Goal: Information Seeking & Learning: Learn about a topic

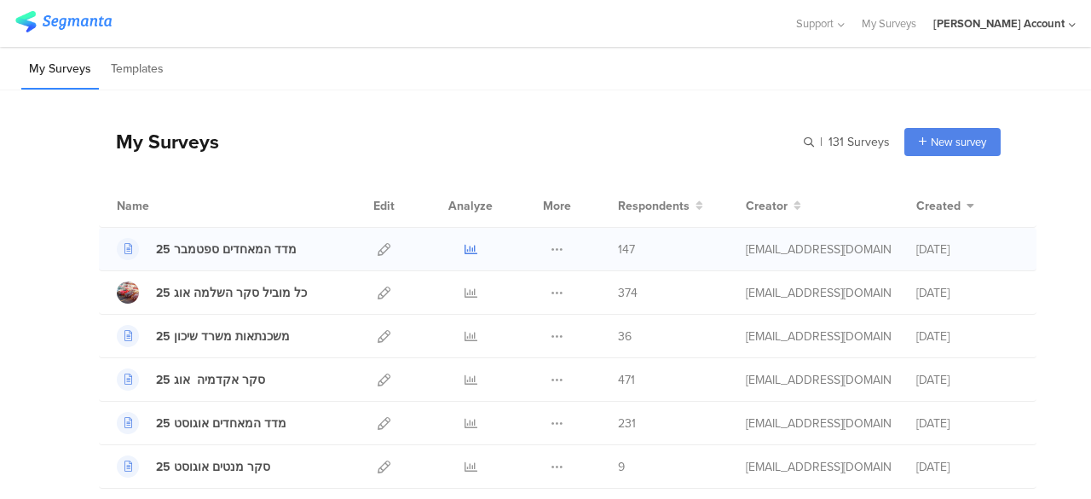
click at [465, 250] on icon at bounding box center [471, 249] width 13 height 13
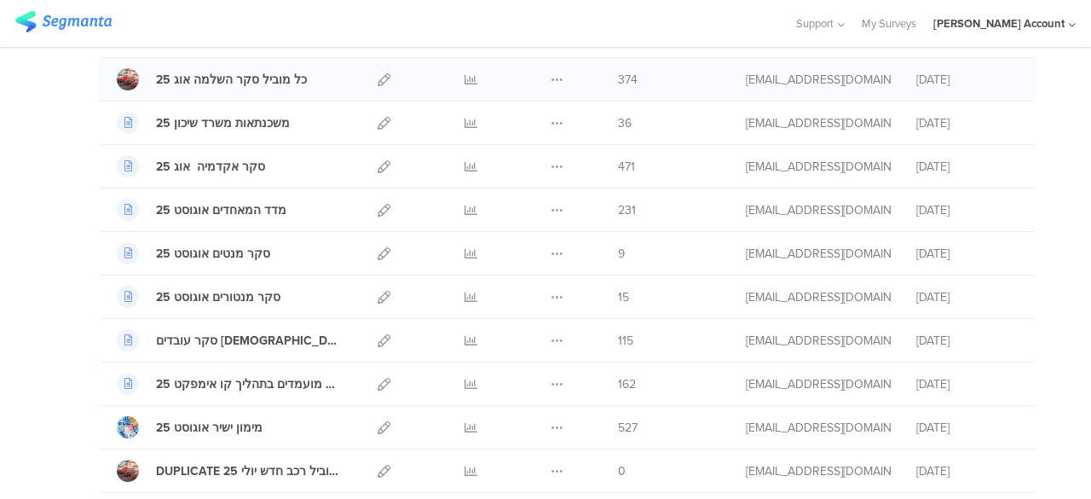
scroll to position [256, 0]
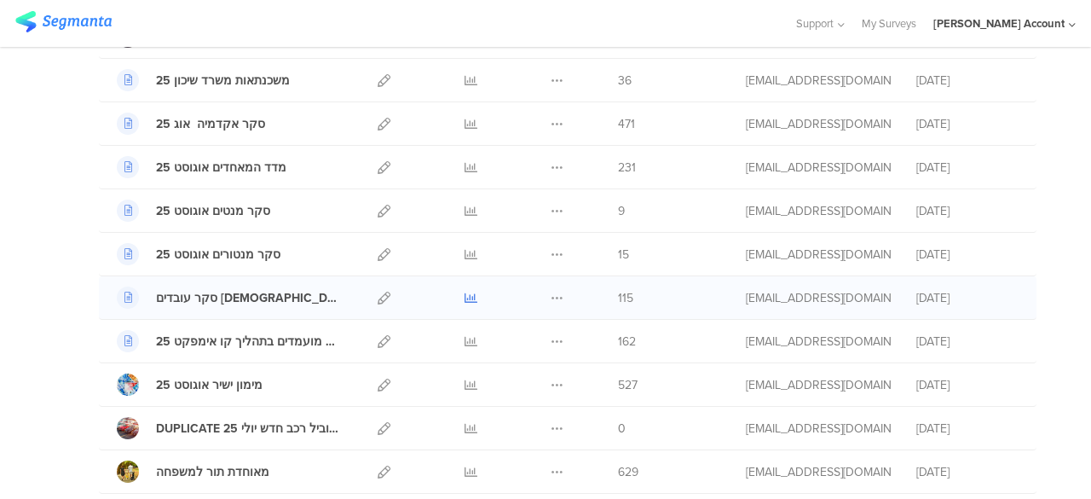
click at [465, 296] on icon at bounding box center [471, 298] width 13 height 13
click at [465, 338] on icon at bounding box center [471, 341] width 13 height 13
click at [465, 292] on icon at bounding box center [471, 298] width 13 height 13
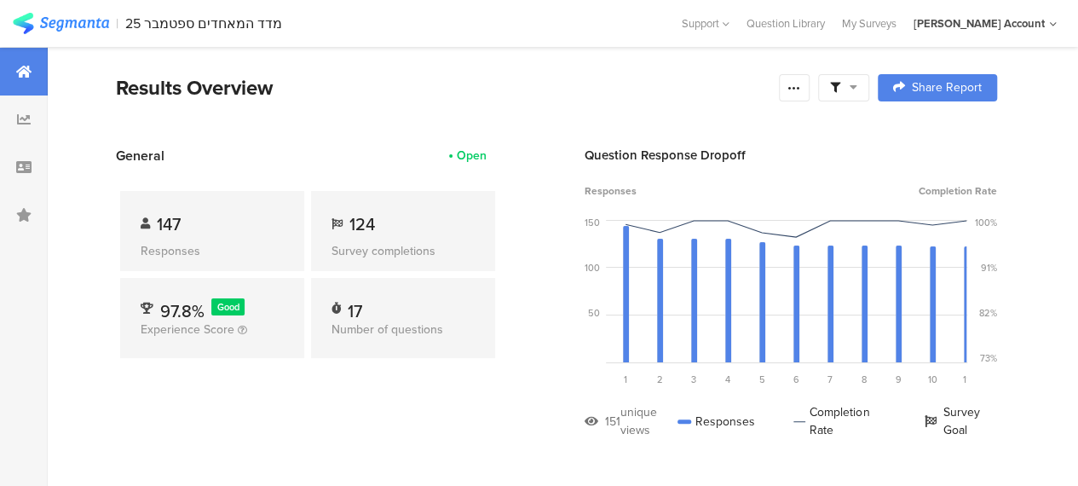
click at [858, 90] on icon at bounding box center [854, 87] width 8 height 12
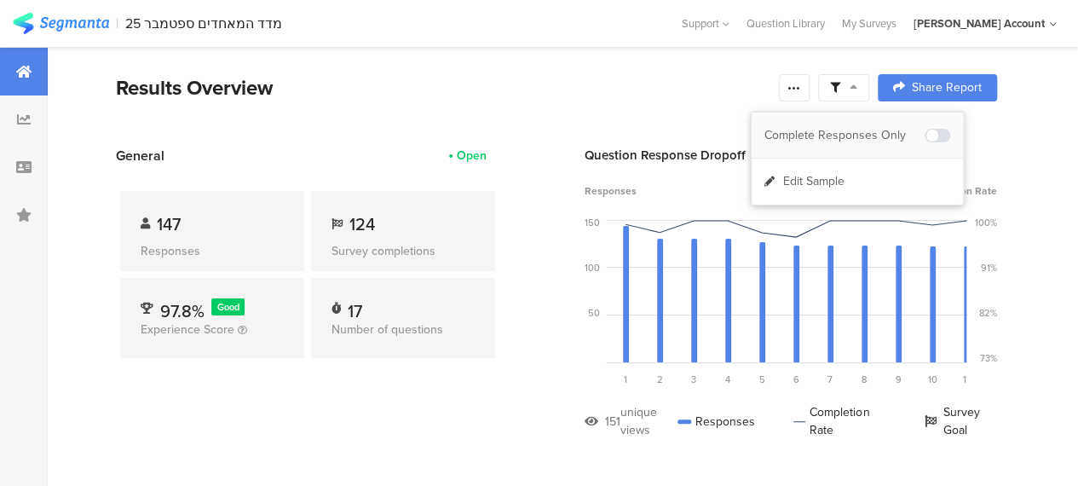
click at [868, 130] on div "Complete Responses Only" at bounding box center [845, 135] width 160 height 17
click at [551, 114] on section "Results Overview Confidence Level 95 % Preview survey Edit survey Export Result…" at bounding box center [557, 108] width 1018 height 73
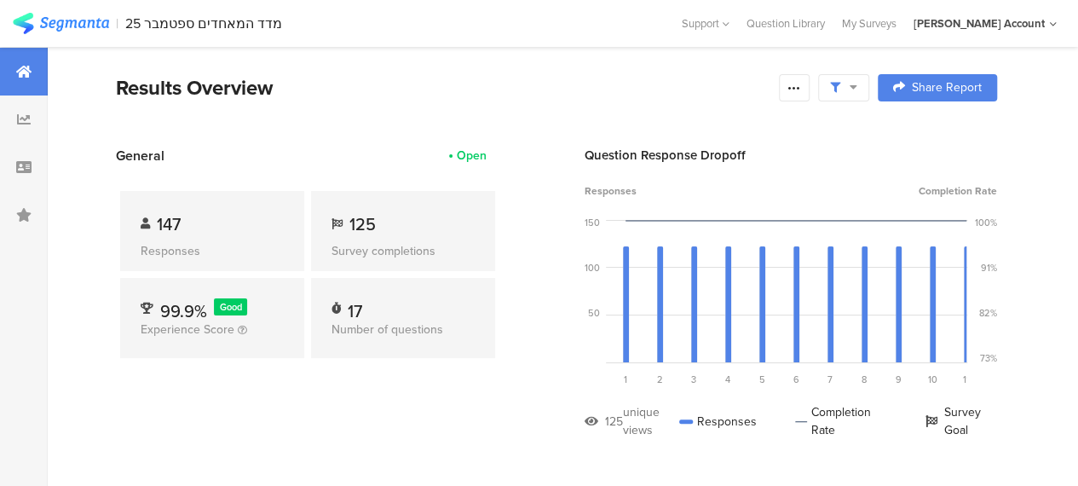
click at [367, 124] on section "Results Overview Confidence Level 95 % Preview survey Edit survey Export Result…" at bounding box center [557, 108] width 1018 height 73
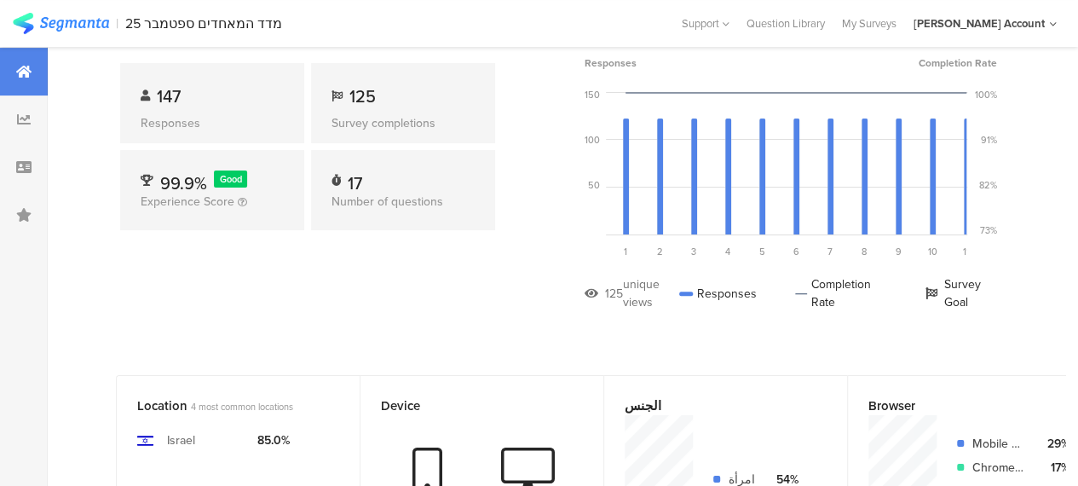
scroll to position [61, 0]
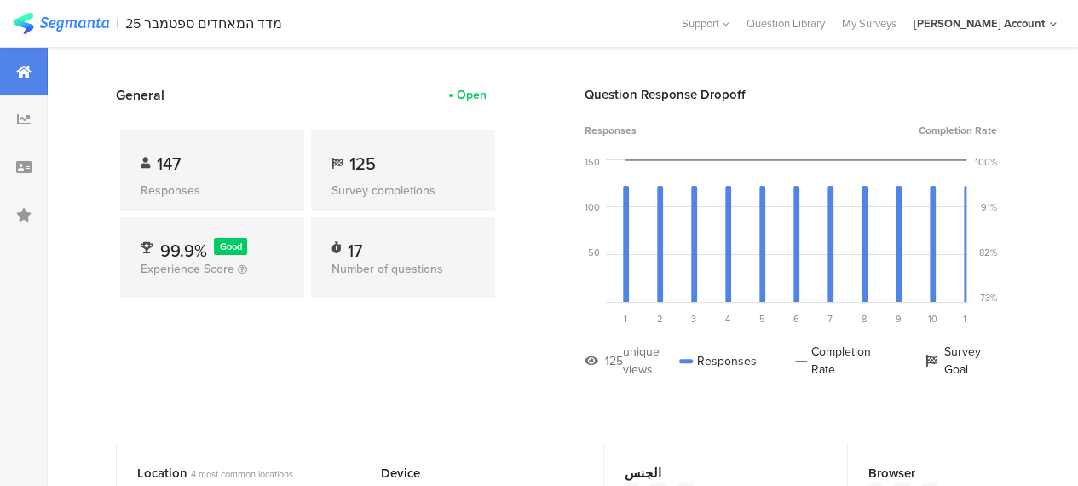
click at [404, 363] on div "General Open 147 Responses 125 Survey completions 99.9% Good Experience Score 1…" at bounding box center [308, 244] width 384 height 319
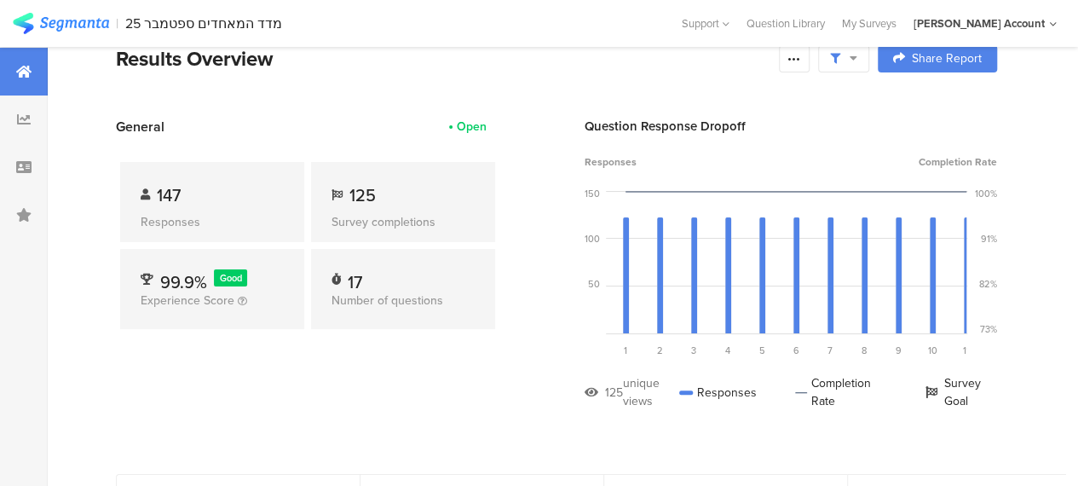
scroll to position [0, 0]
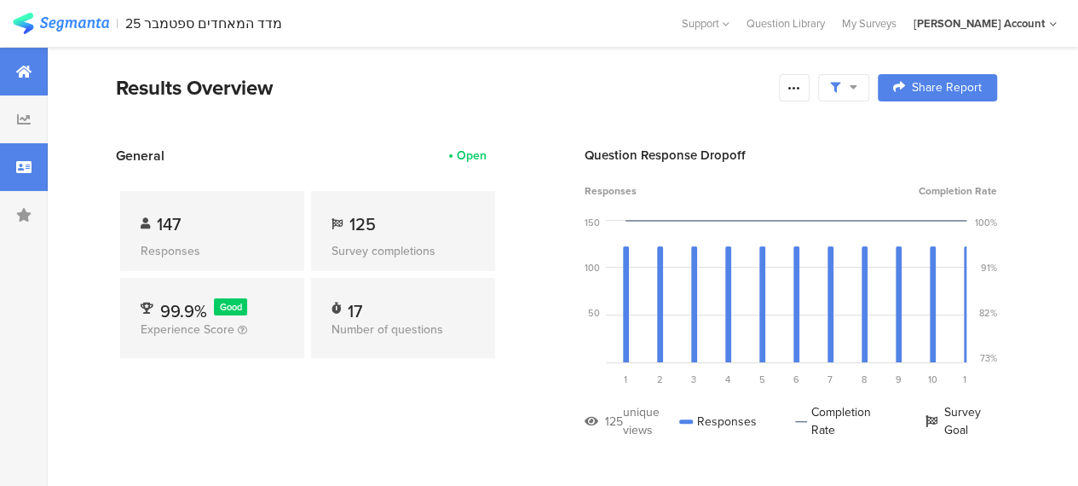
click at [22, 168] on icon at bounding box center [23, 167] width 15 height 14
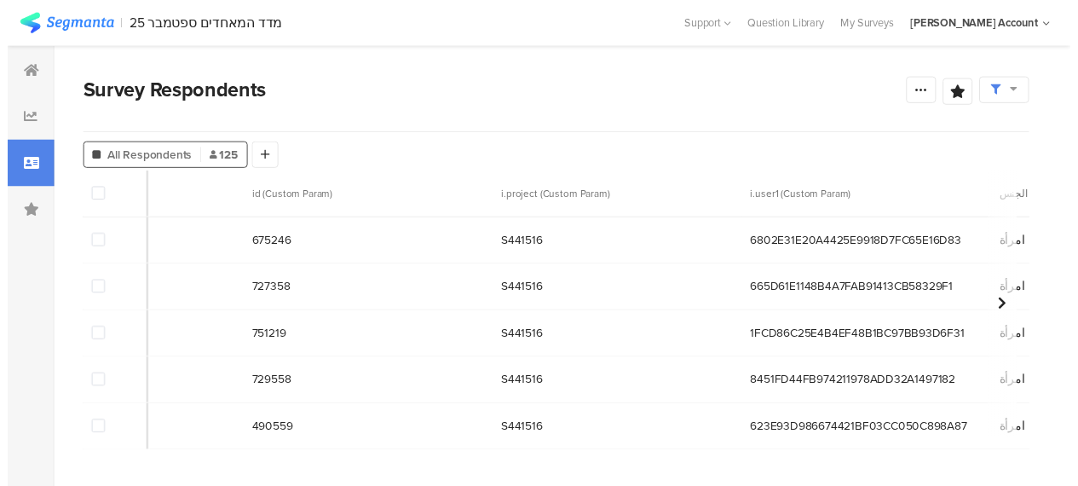
scroll to position [0, 158]
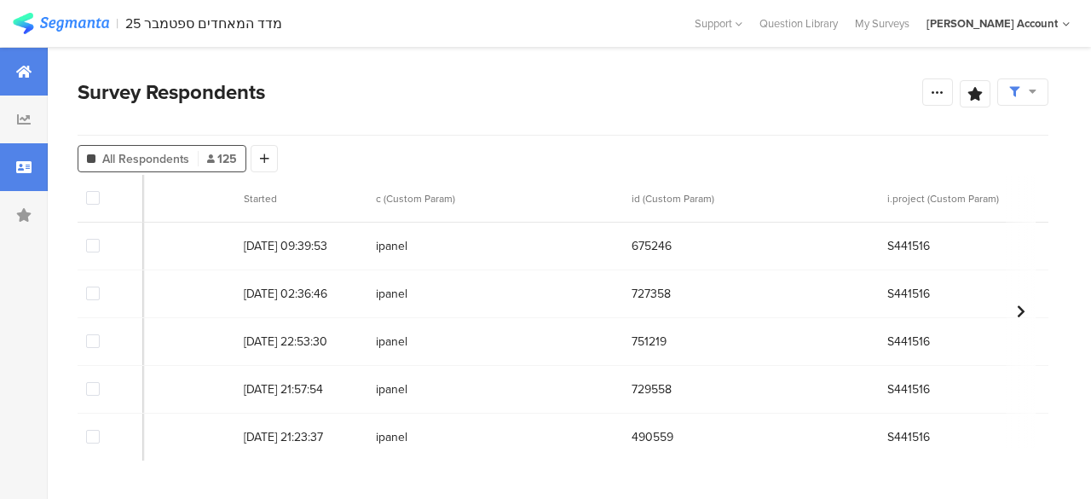
click at [22, 65] on icon at bounding box center [23, 72] width 15 height 14
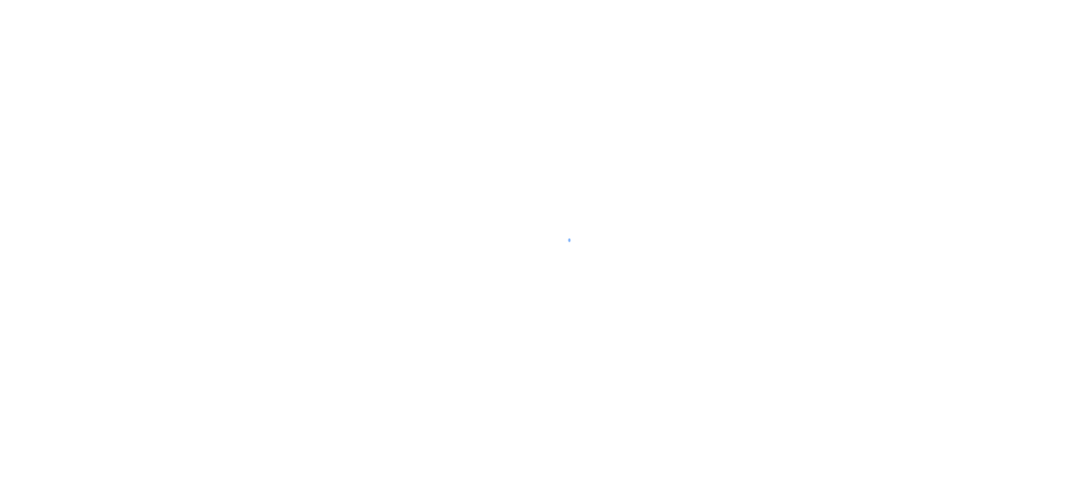
click at [623, 43] on div at bounding box center [545, 249] width 1091 height 499
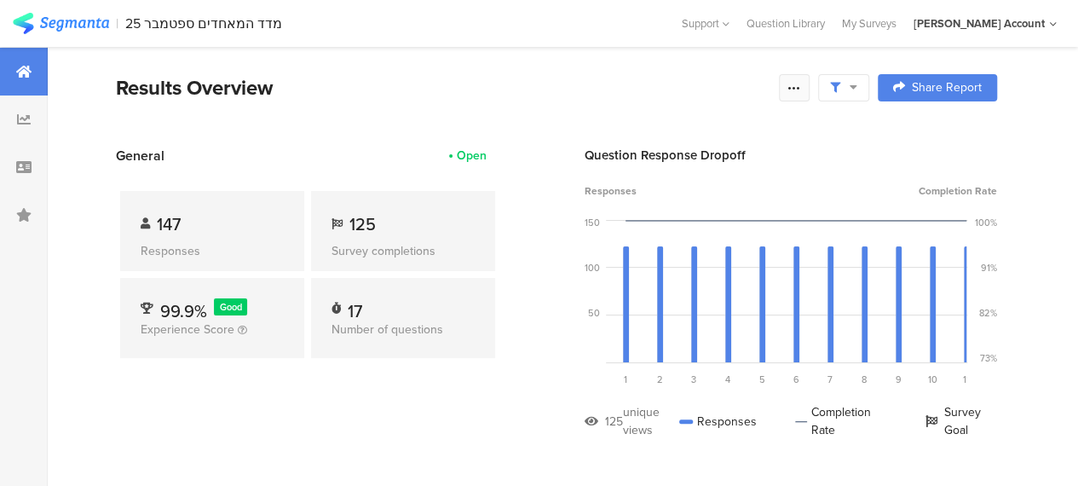
click at [801, 89] on icon at bounding box center [795, 88] width 14 height 14
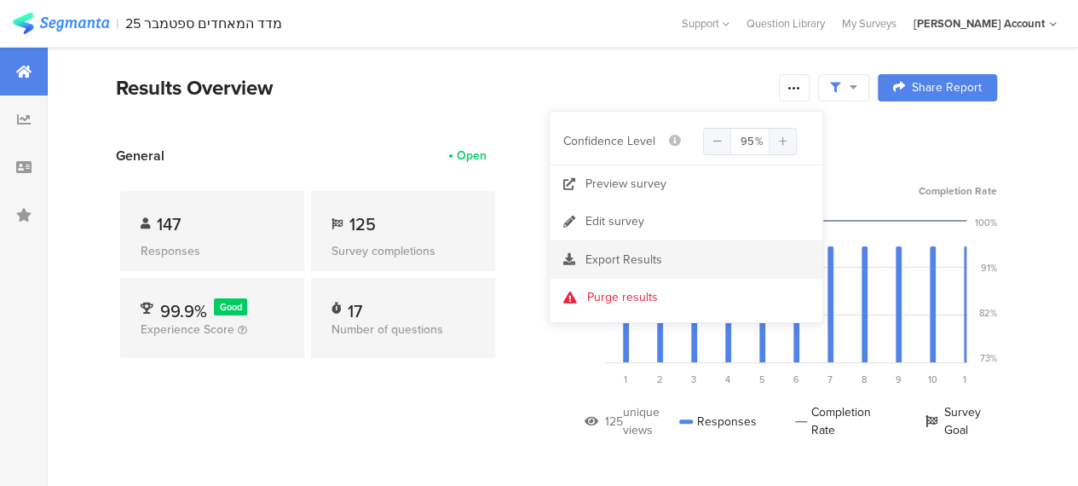
click at [595, 258] on span "Export Results" at bounding box center [624, 260] width 77 height 18
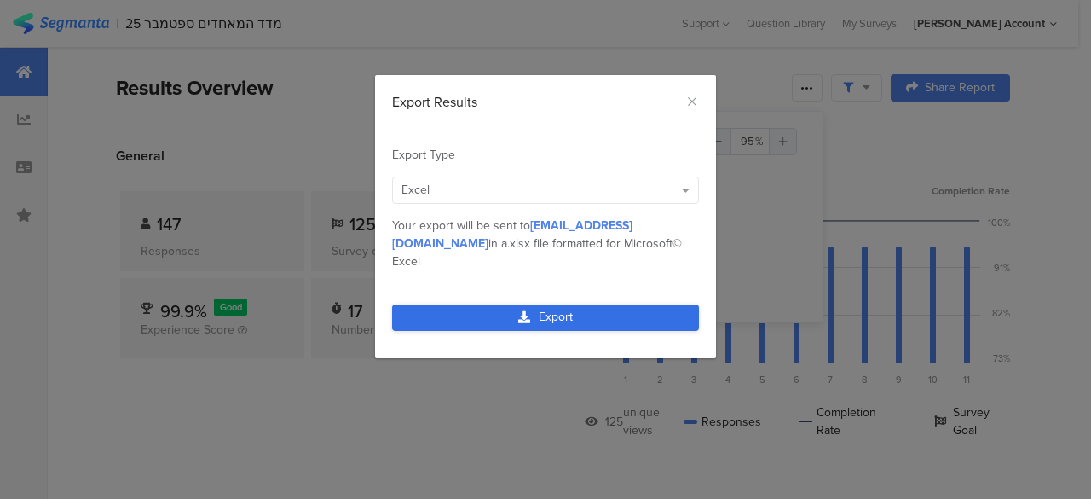
click at [553, 304] on link "Export" at bounding box center [545, 317] width 307 height 26
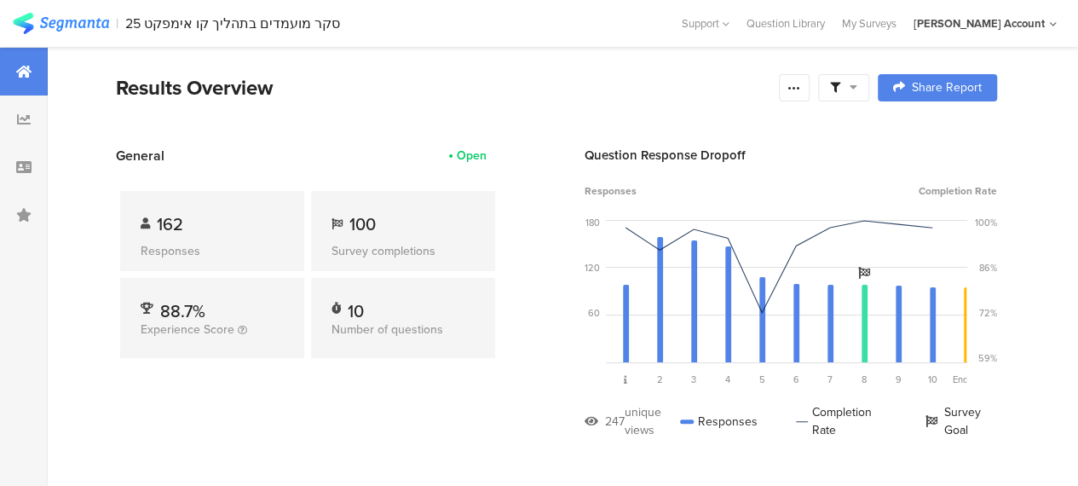
click at [858, 84] on icon at bounding box center [854, 87] width 8 height 12
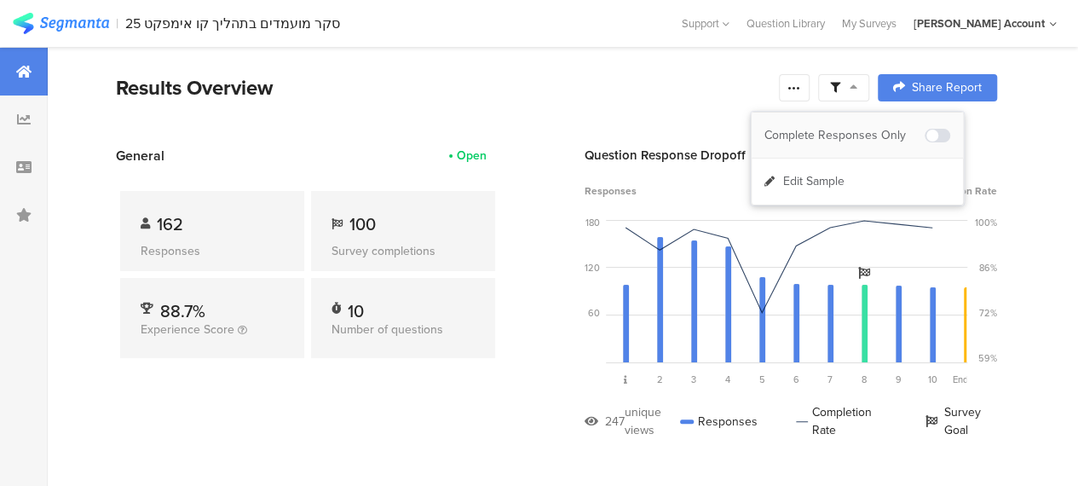
click at [875, 125] on div "Complete Responses Only" at bounding box center [857, 136] width 211 height 46
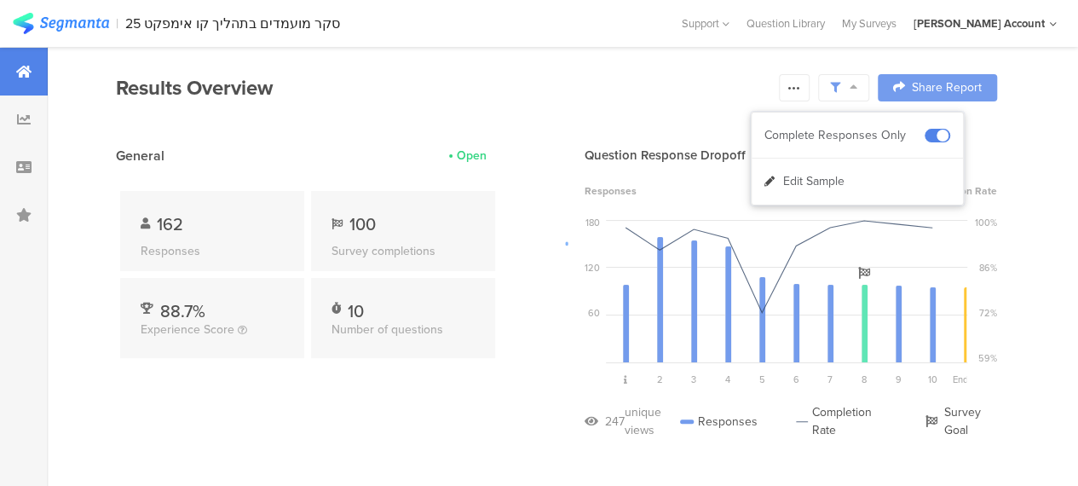
click at [568, 86] on div at bounding box center [539, 243] width 1078 height 486
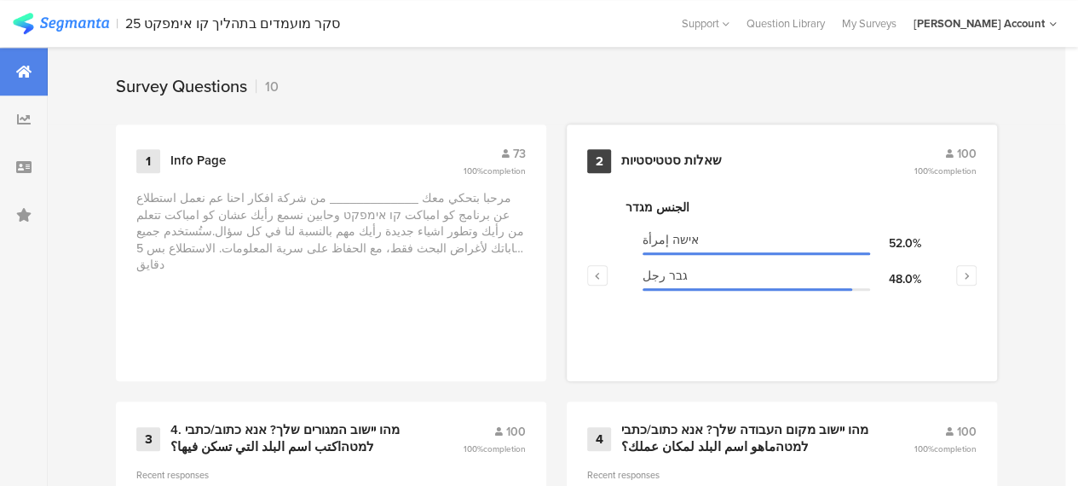
scroll to position [767, 0]
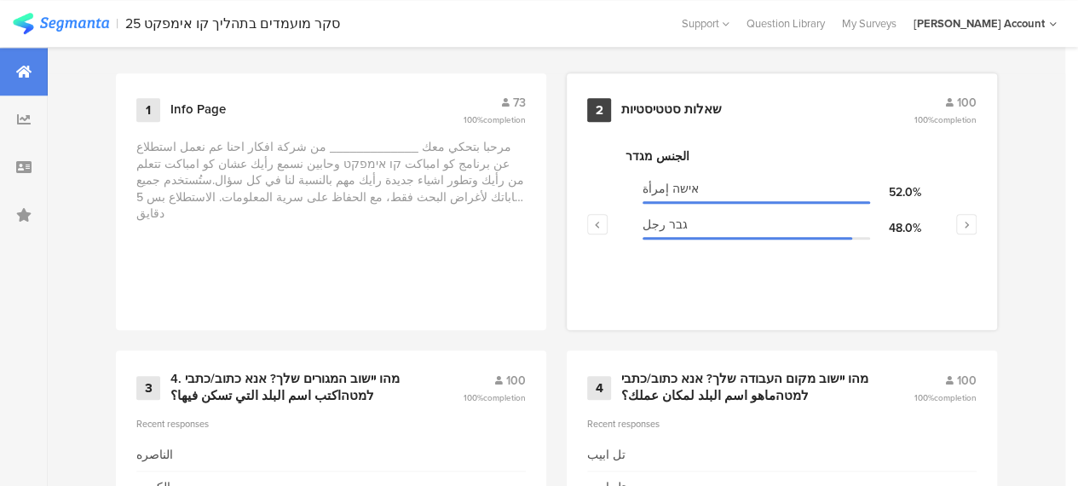
click at [692, 117] on div "שאלות סטטיסטיות" at bounding box center [671, 109] width 101 height 17
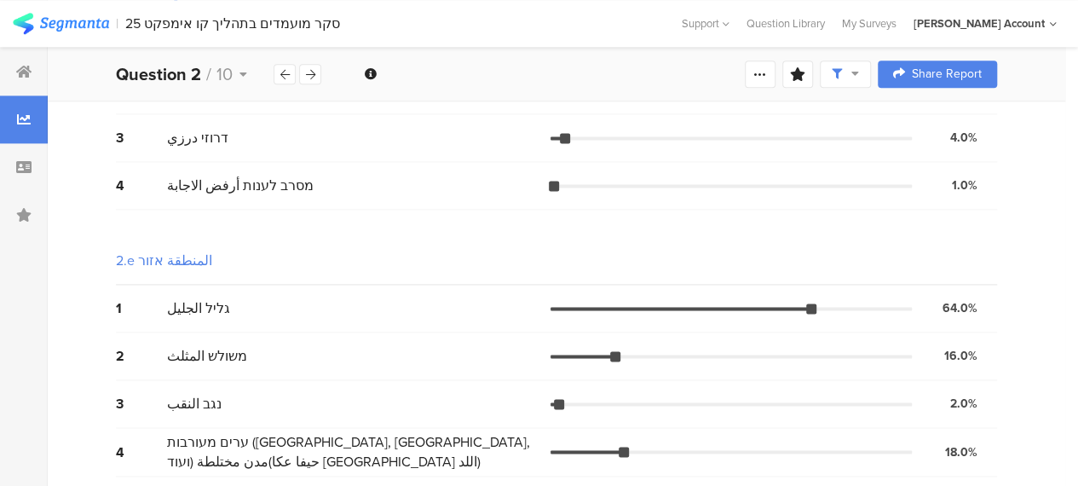
scroll to position [1089, 0]
click at [242, 70] on icon at bounding box center [244, 74] width 8 height 12
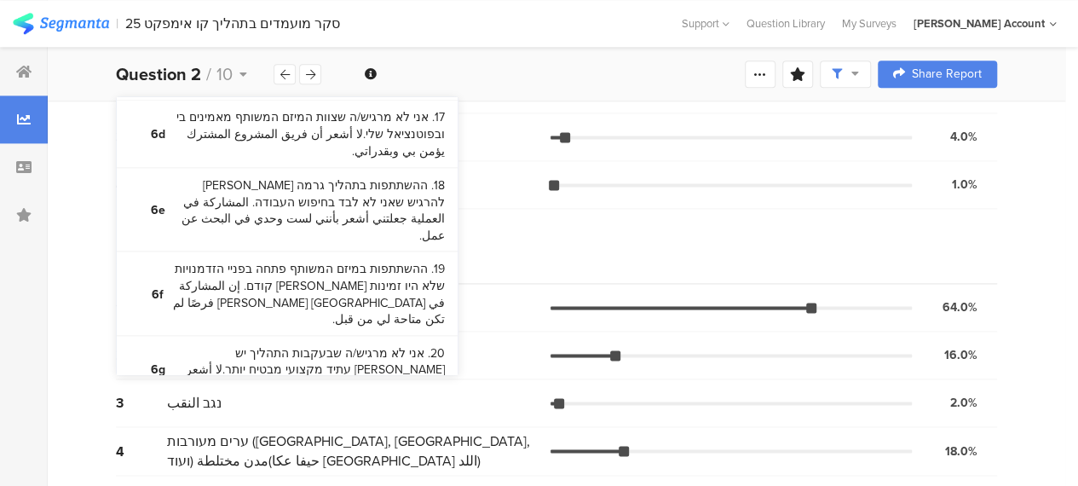
scroll to position [1671, 0]
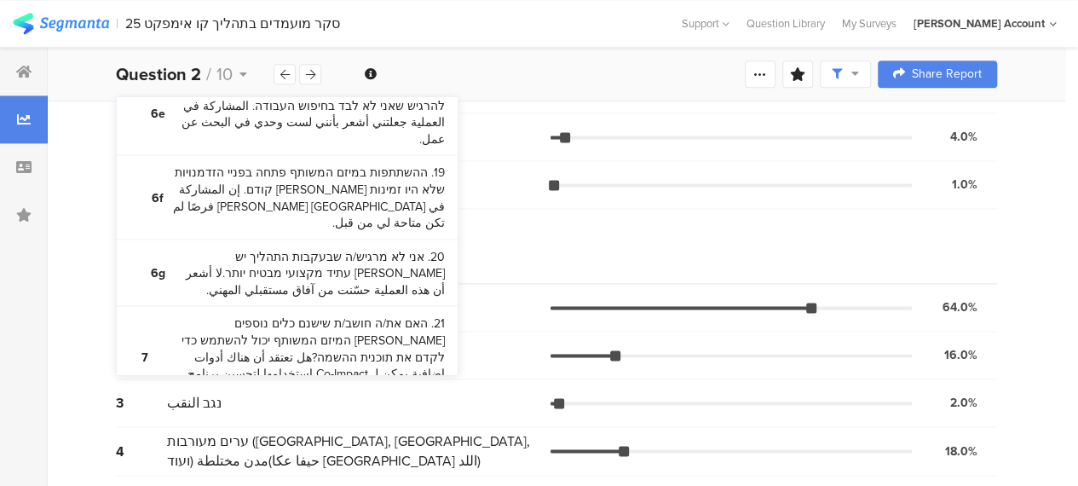
click at [392, 415] on bdi "22. מהי רמת ההשכלה הגבוהה ביותר שהשלמת?ما هو أعلى مستوى تعليمي أكملته؟" at bounding box center [302, 431] width 285 height 33
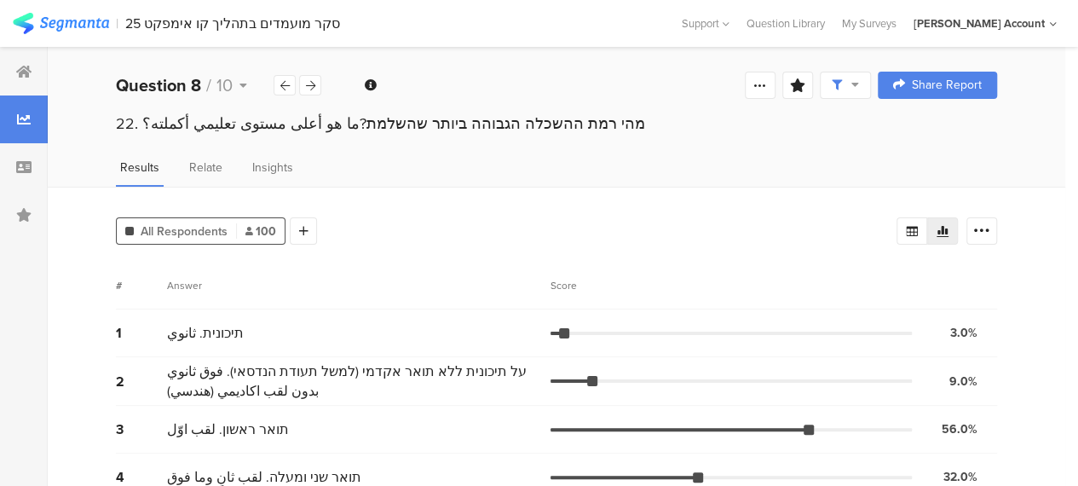
scroll to position [73, 0]
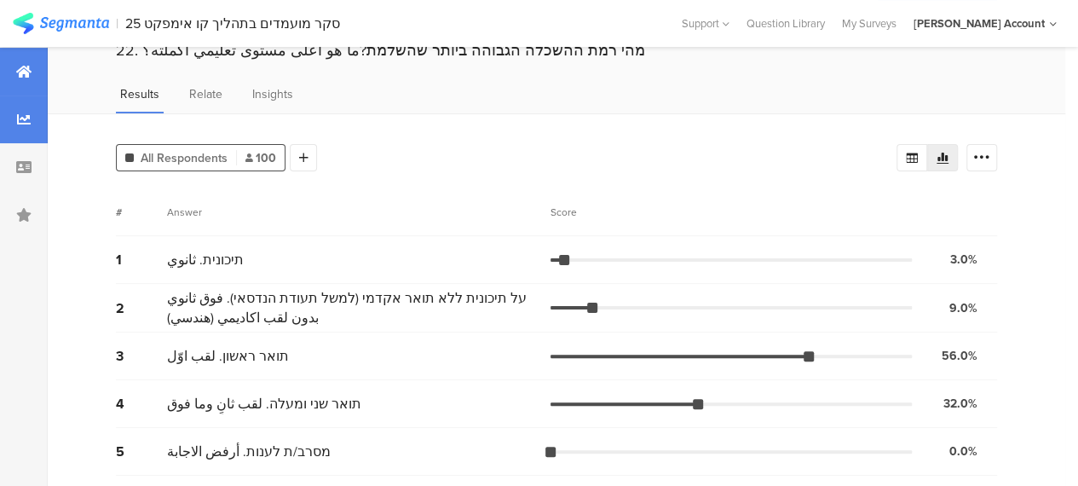
click at [29, 66] on icon at bounding box center [23, 72] width 15 height 14
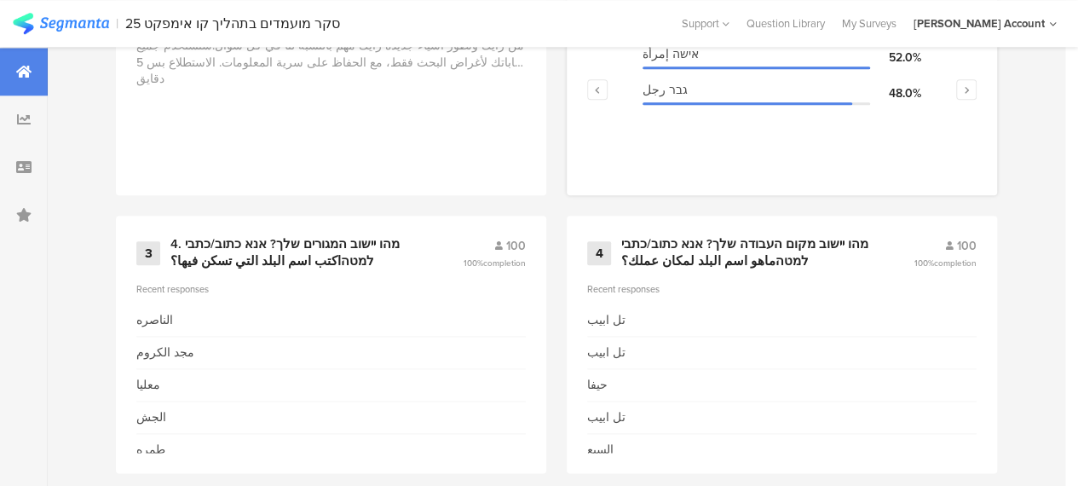
scroll to position [852, 0]
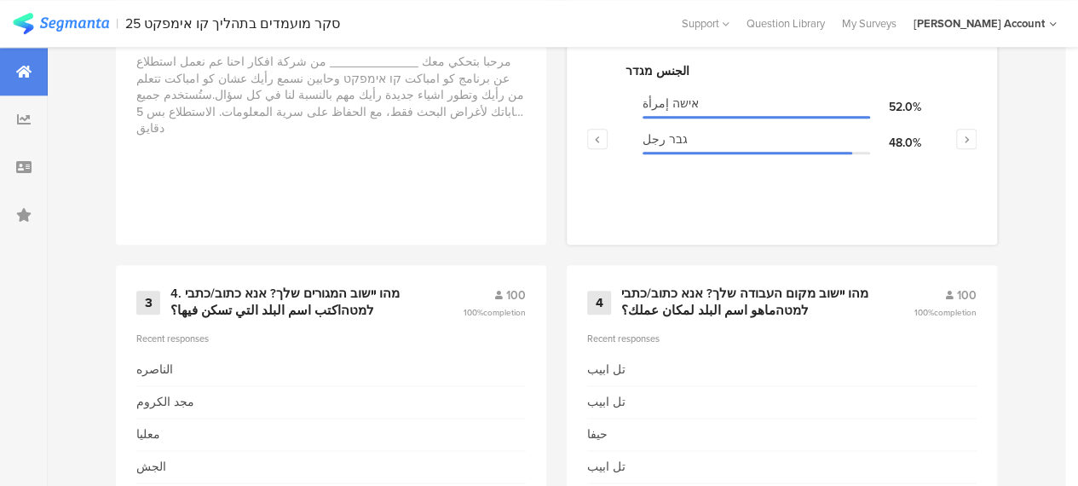
click at [663, 78] on div "الجنس מגדר" at bounding box center [782, 71] width 313 height 18
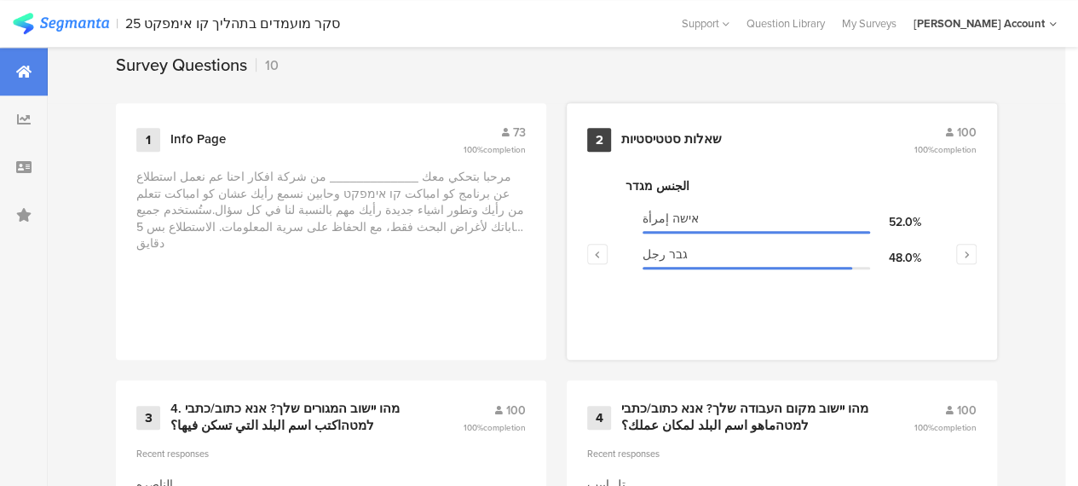
scroll to position [682, 0]
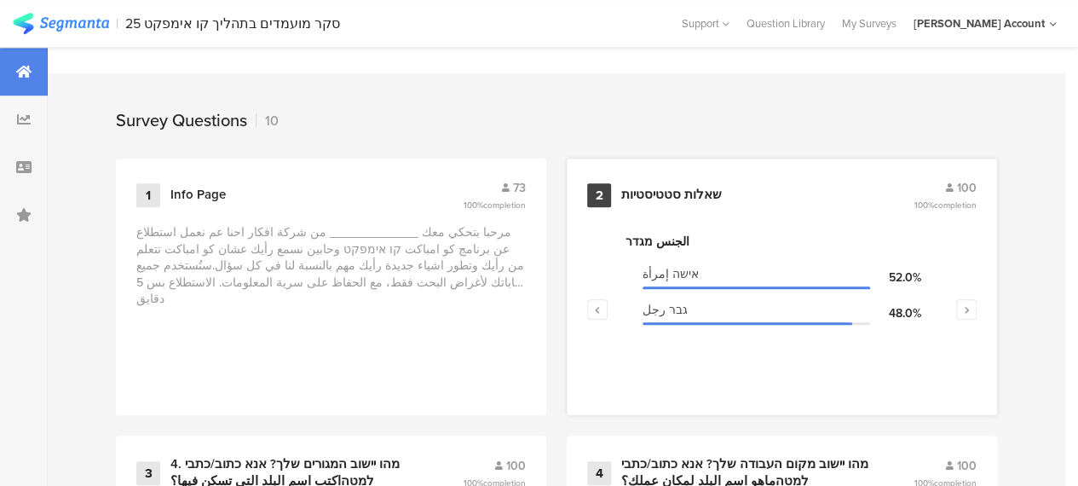
click at [690, 199] on div "שאלות סטטיסטיות" at bounding box center [671, 195] width 101 height 17
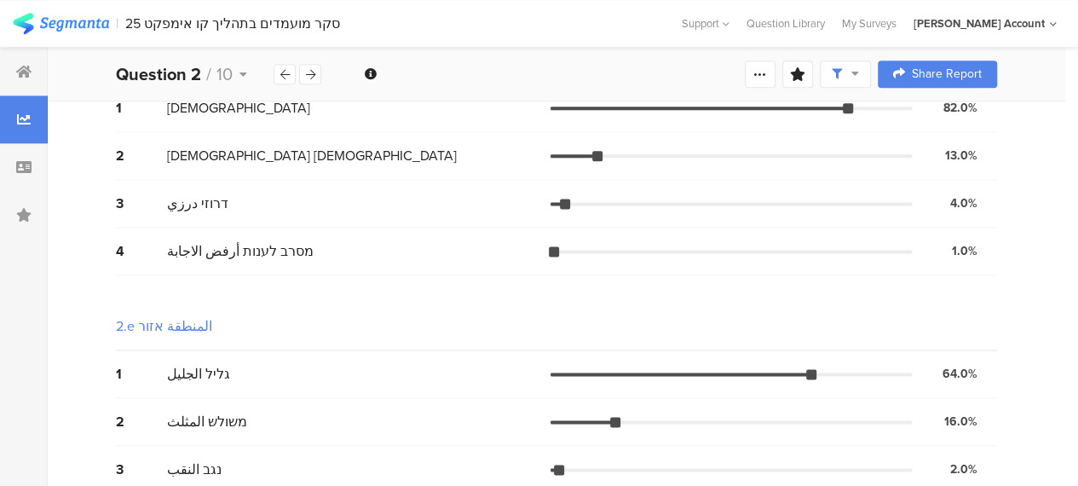
scroll to position [1089, 0]
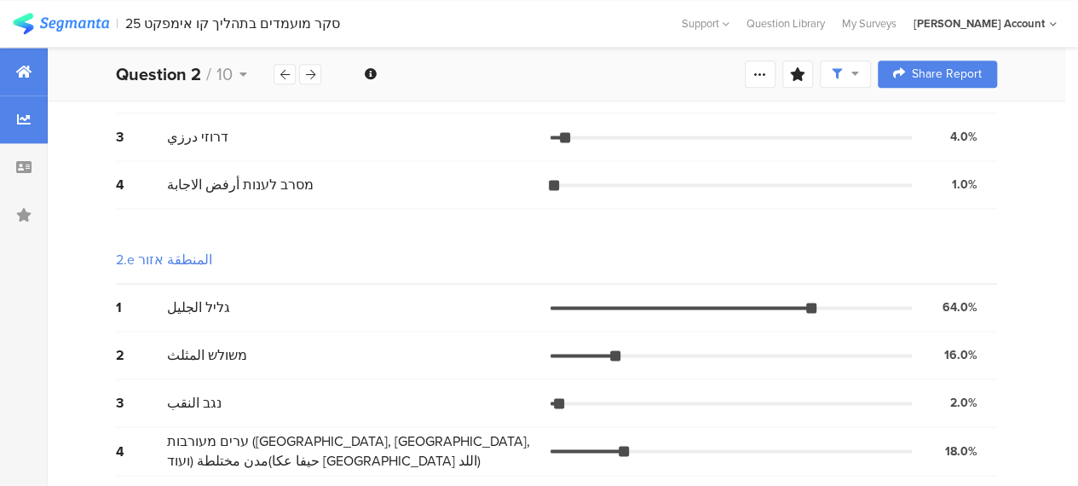
click at [29, 72] on icon at bounding box center [23, 72] width 15 height 14
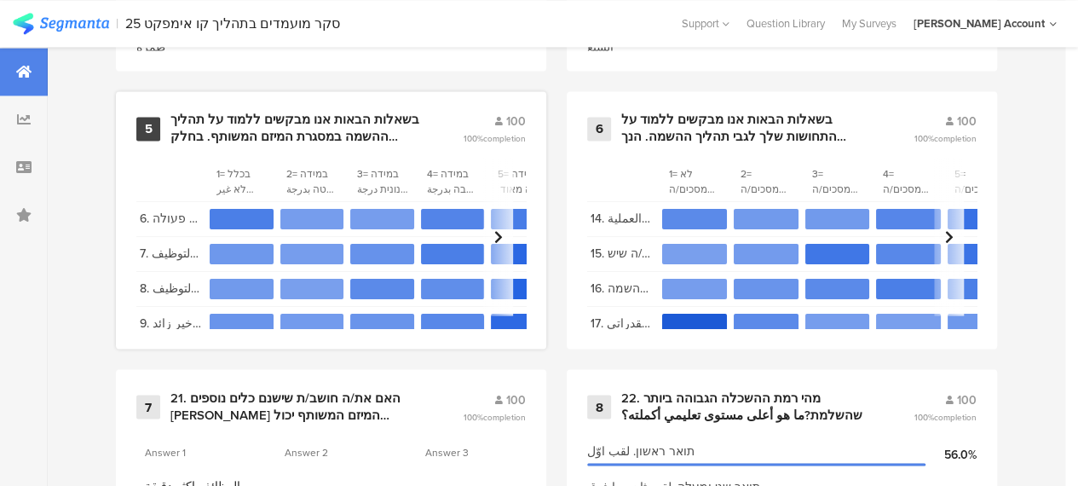
scroll to position [1279, 0]
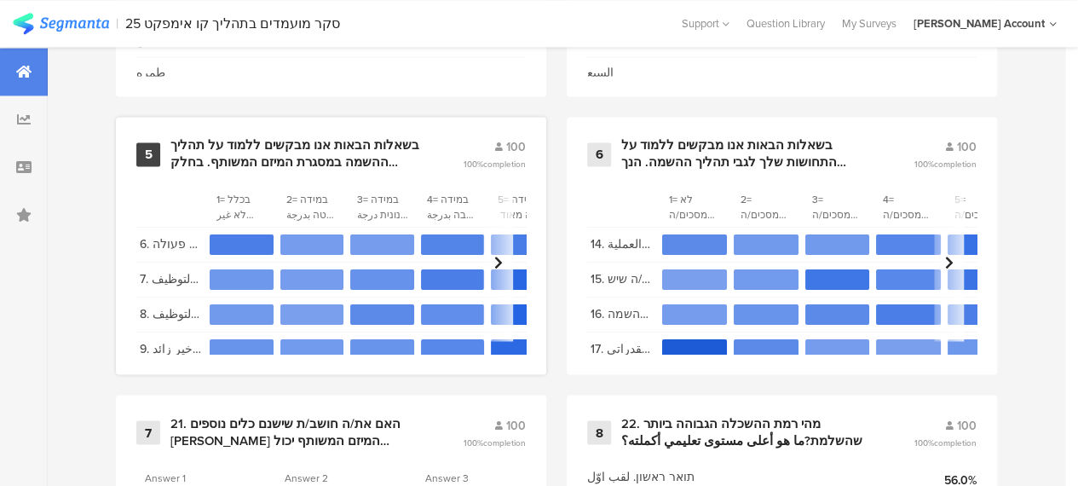
click at [271, 159] on div "בשאלות הבאות אנו מבקשים ללמוד על תהליך ההשמה במסגרת המיזם המשותף. בחלק מהשאלות …" at bounding box center [295, 153] width 251 height 33
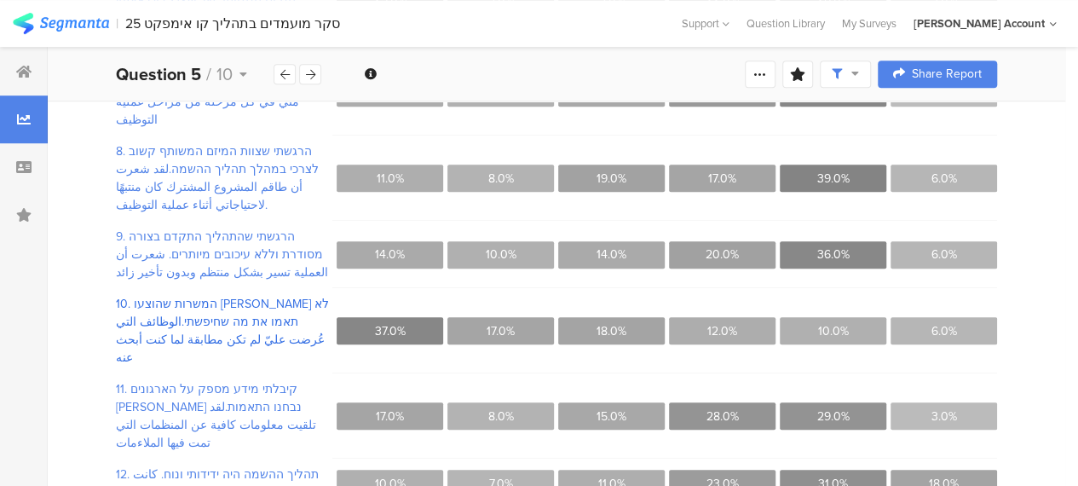
scroll to position [507, 0]
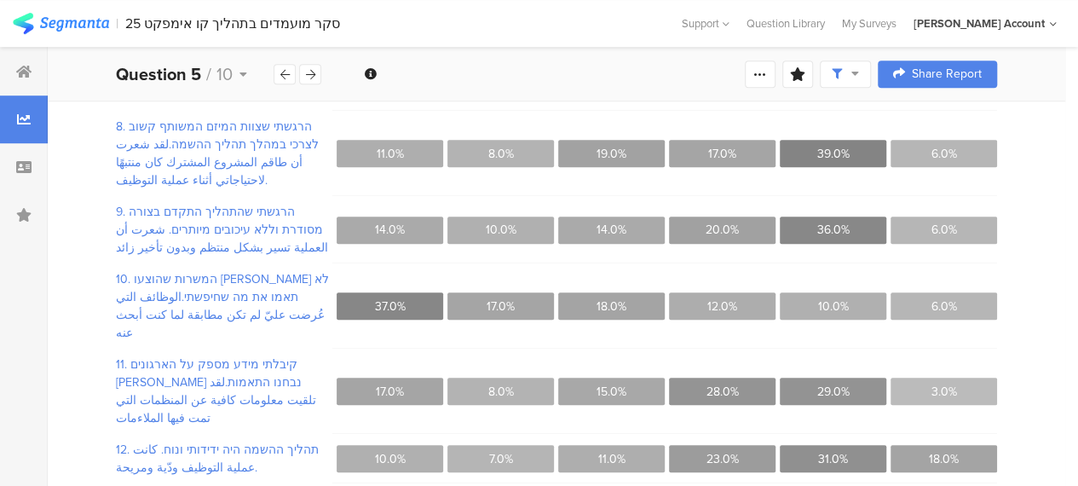
click at [89, 347] on div "All Respondents 100 Add Segment Confidence interval Vote count Export as Excel …" at bounding box center [557, 196] width 1018 height 900
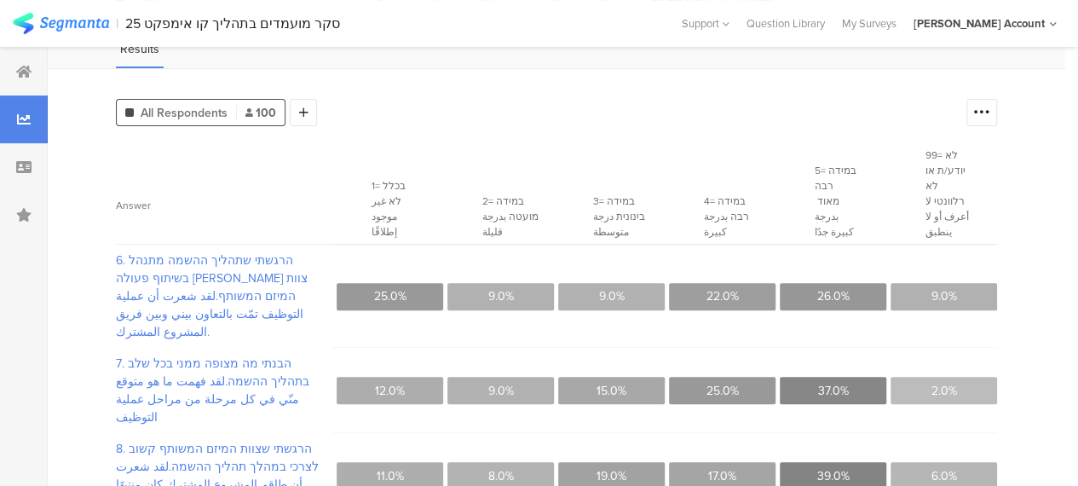
scroll to position [0, 0]
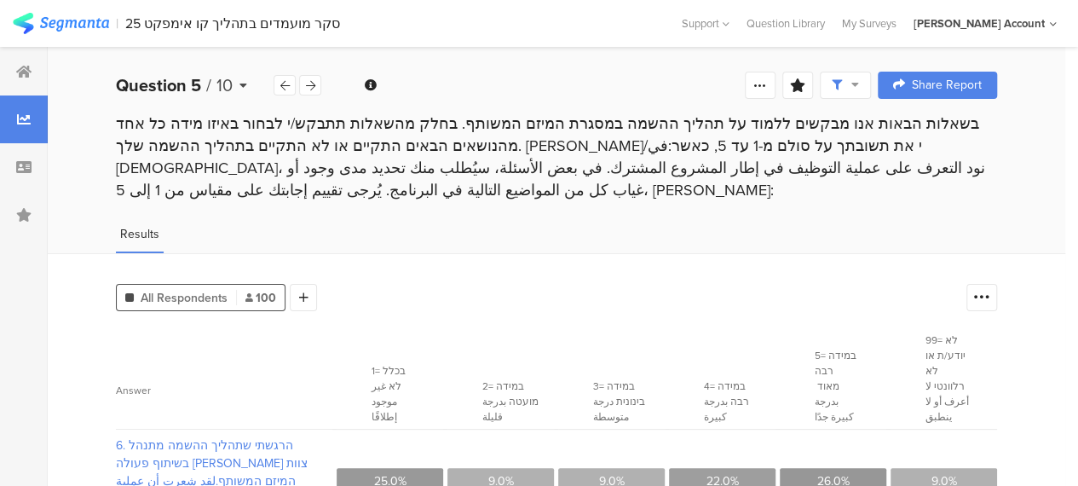
click at [246, 84] on icon at bounding box center [244, 85] width 8 height 12
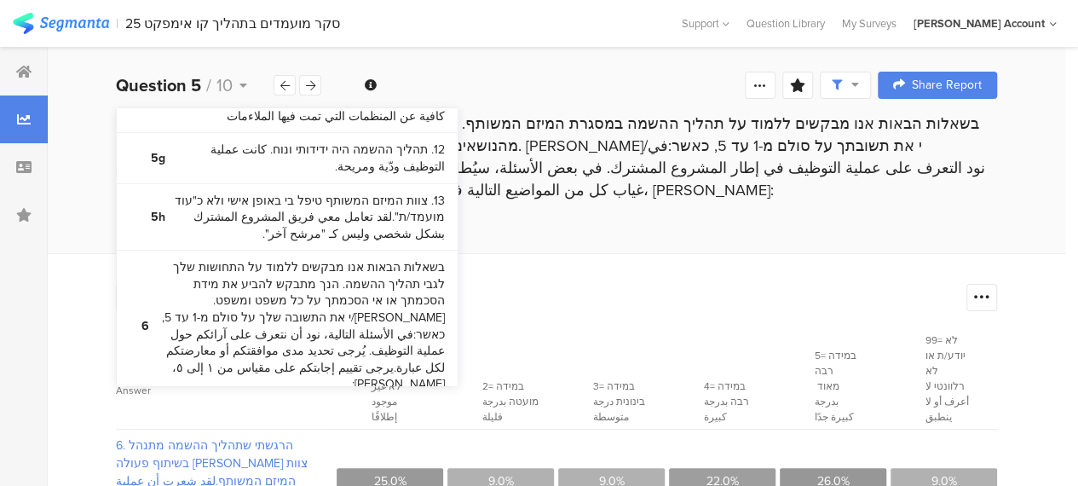
scroll to position [1108, 0]
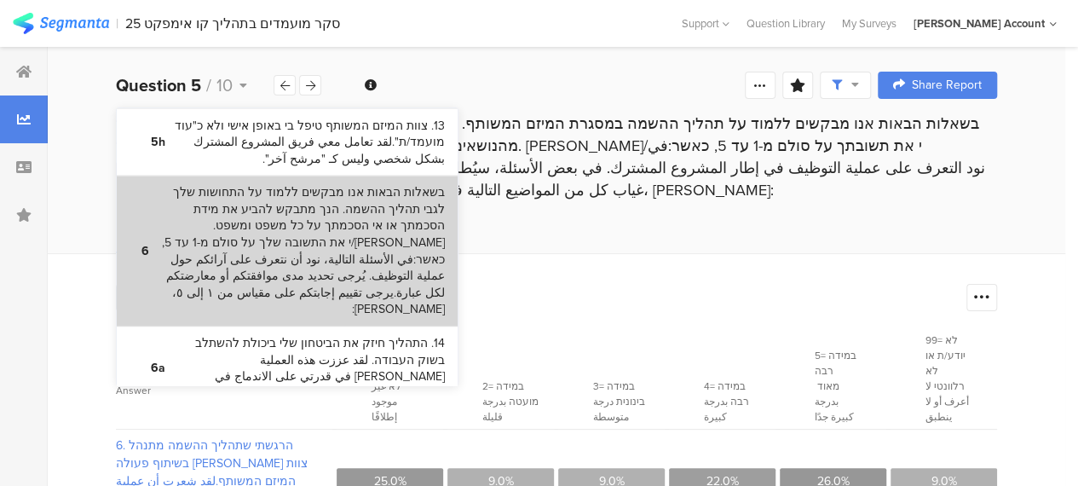
click at [320, 195] on bdi "בשאלות הבאות אנו מבקשים ללמוד על התחושות שלך לגבי תהליך ההשמה. הנך מתבקש להביע …" at bounding box center [302, 251] width 285 height 134
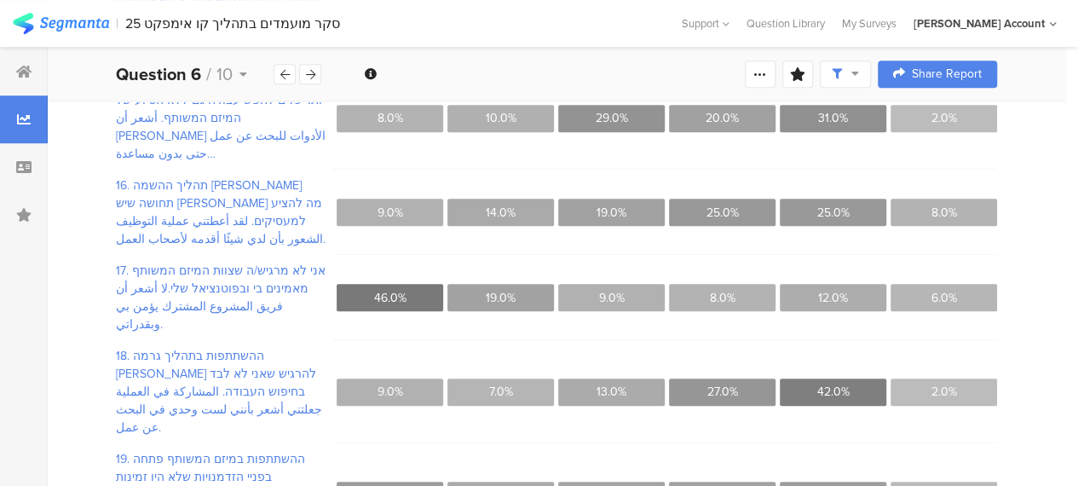
scroll to position [459, 0]
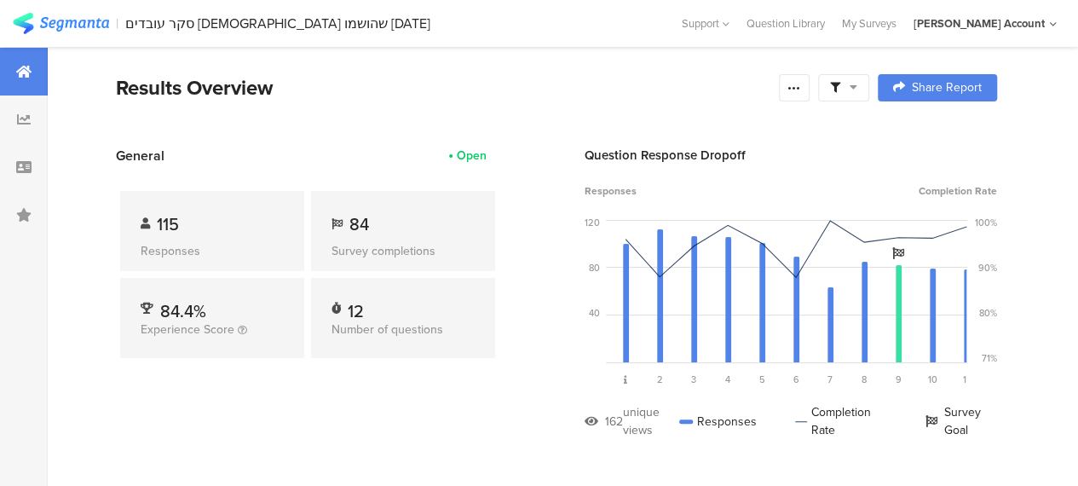
click at [864, 95] on div at bounding box center [843, 87] width 51 height 27
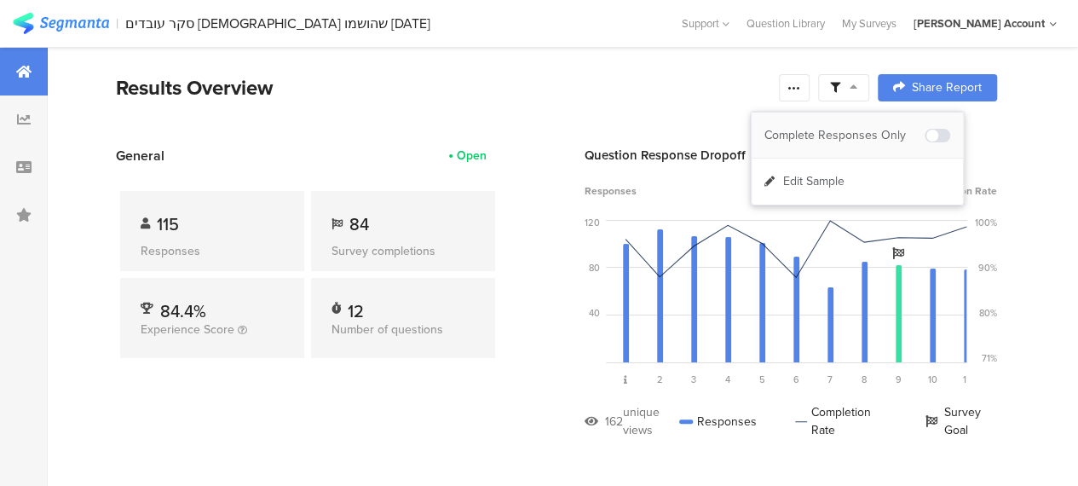
click at [869, 137] on div "Complete Responses Only" at bounding box center [845, 135] width 160 height 17
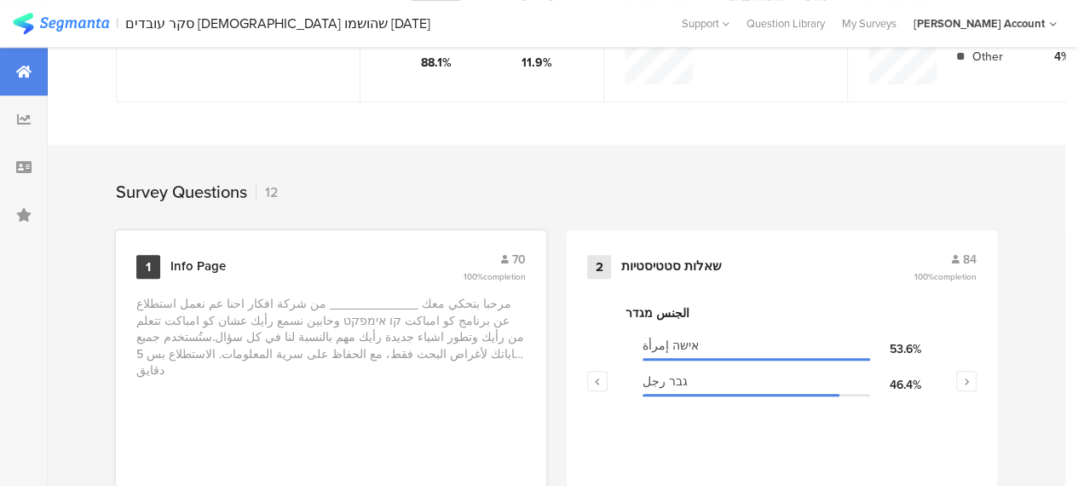
scroll to position [682, 0]
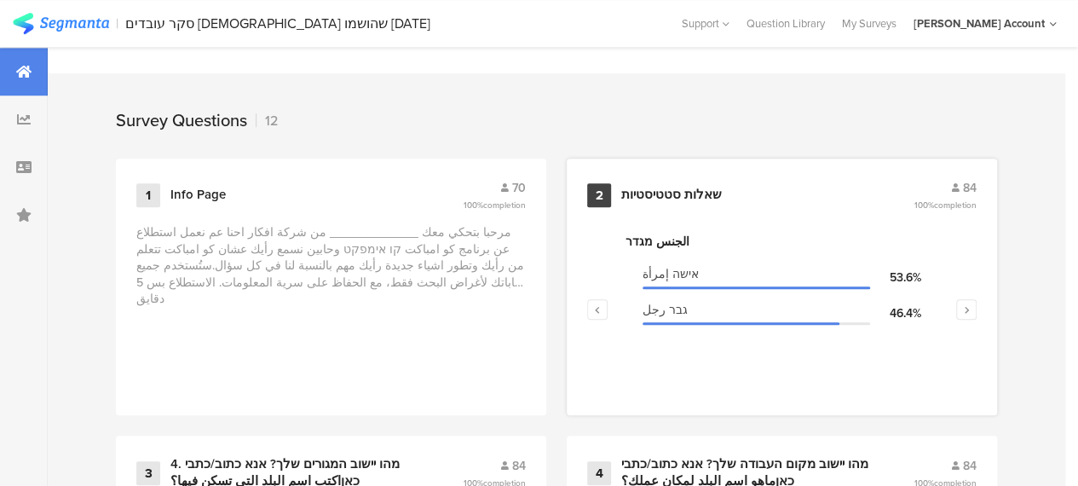
click at [673, 199] on div "שאלות סטטיסטיות" at bounding box center [671, 195] width 101 height 17
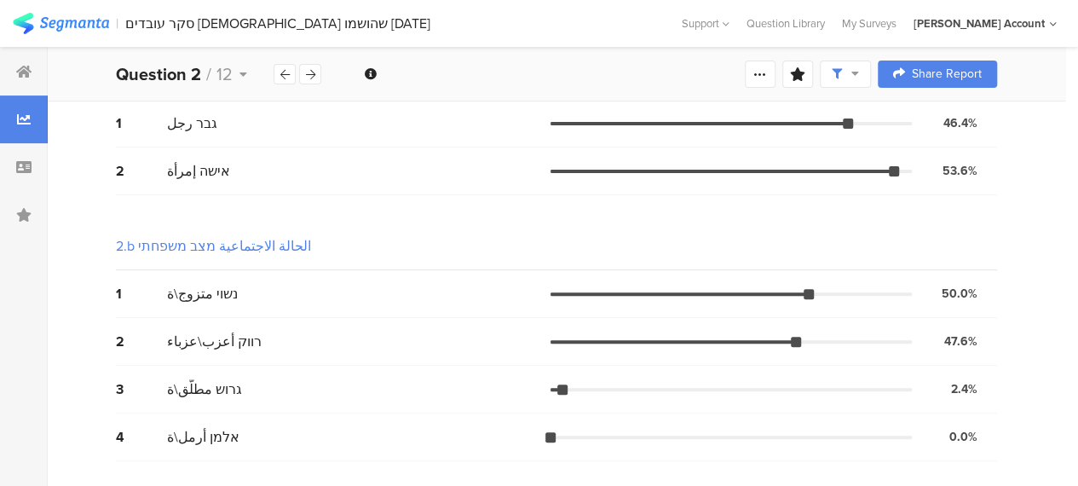
scroll to position [152, 0]
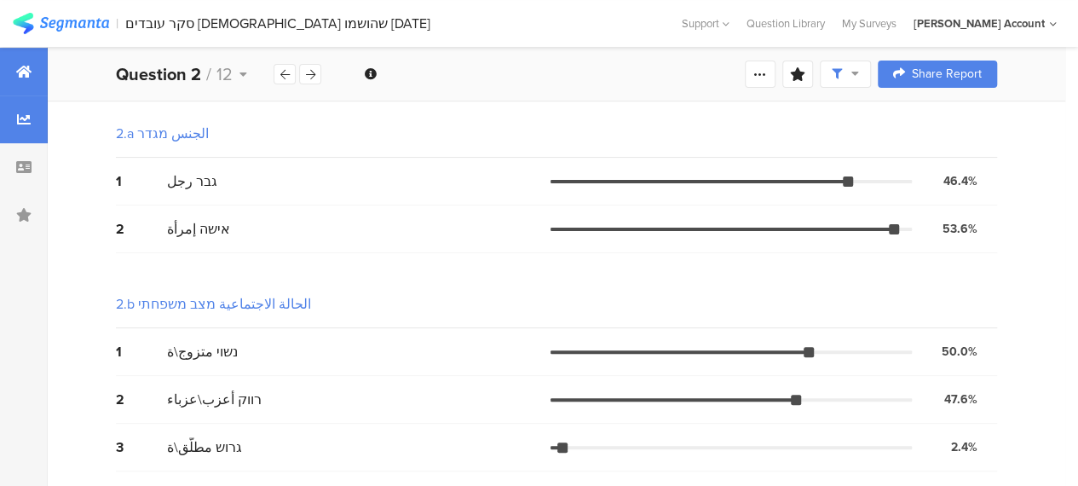
click at [32, 70] on div at bounding box center [24, 72] width 48 height 48
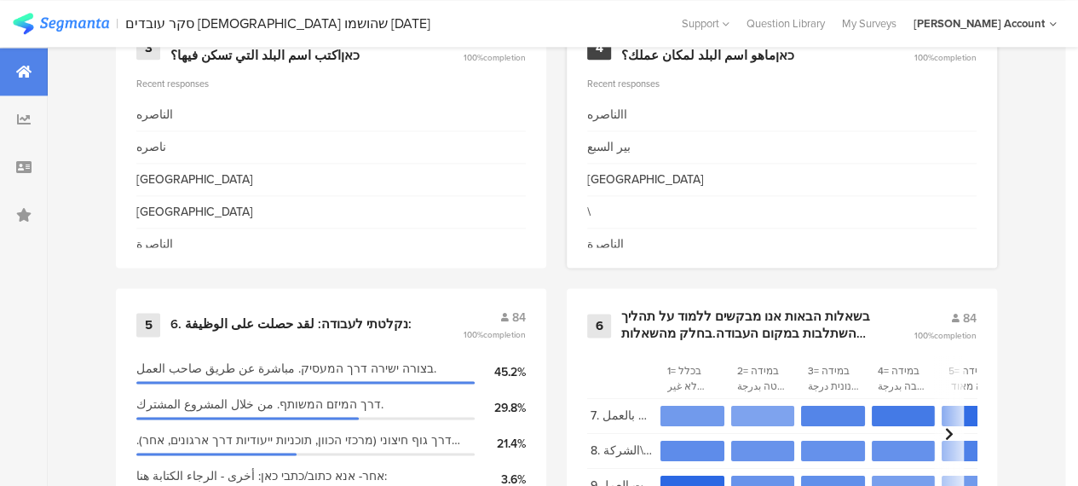
scroll to position [1363, 0]
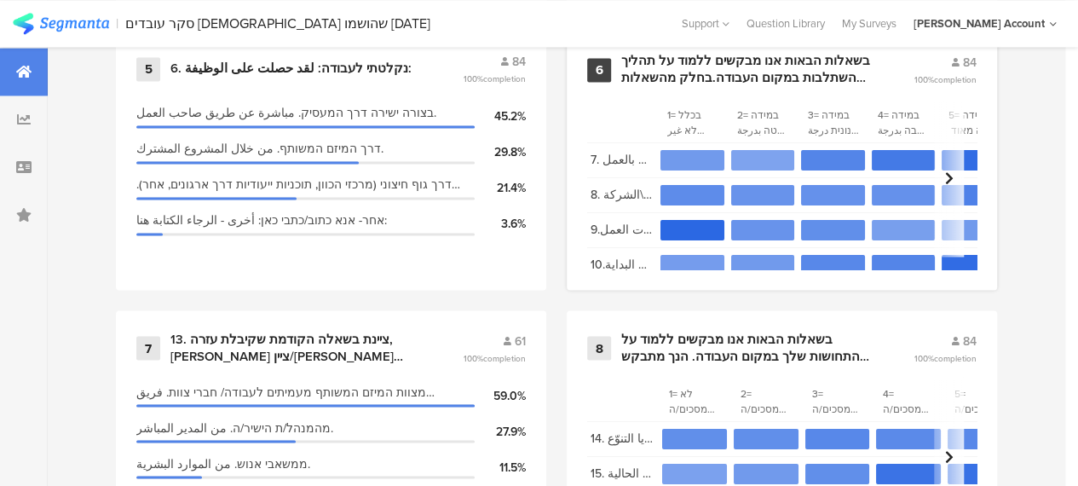
click at [646, 70] on div "בשאלות הבאות אנו מבקשים ללמוד על תהליך ההשתלבות במקום העבודה.בחלק מהשאלות תתבקש…" at bounding box center [746, 69] width 251 height 33
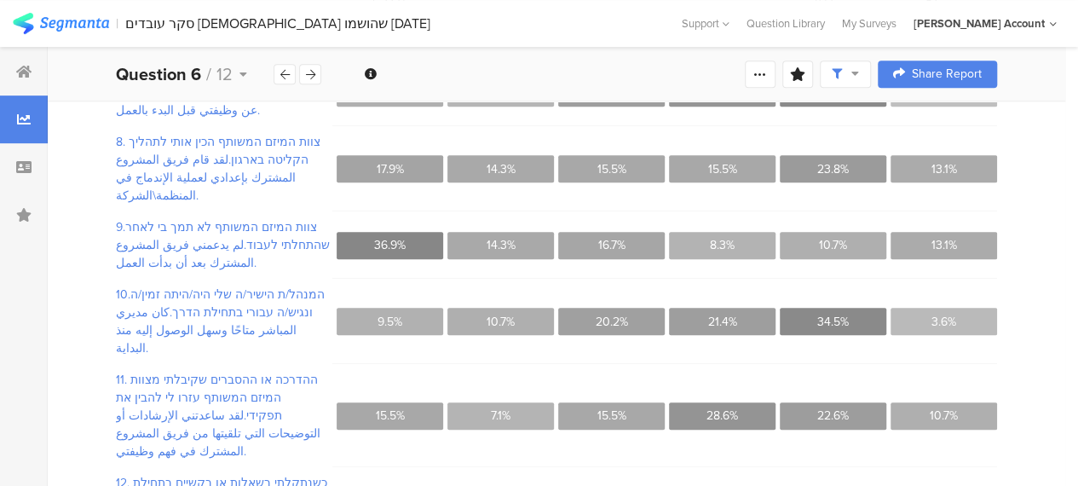
scroll to position [395, 0]
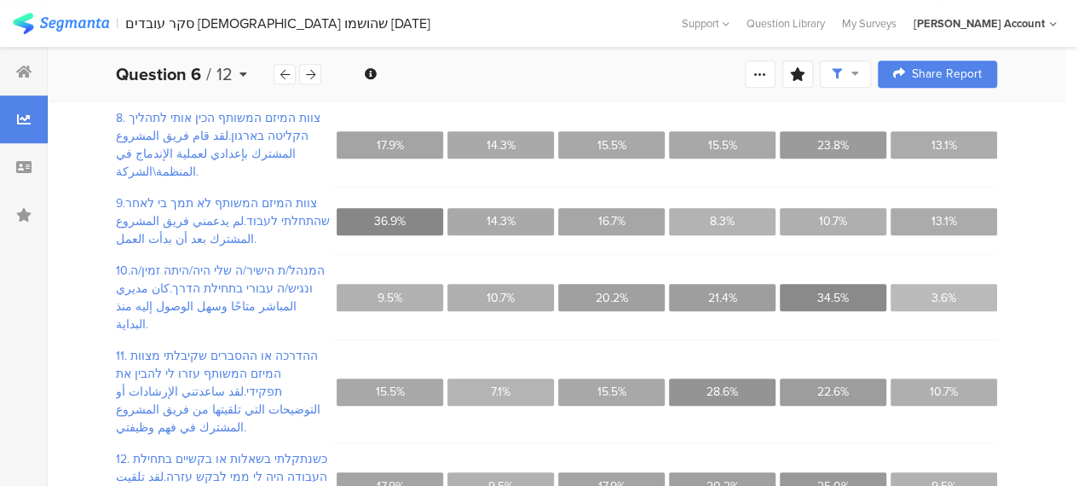
click at [246, 78] on icon at bounding box center [244, 74] width 8 height 12
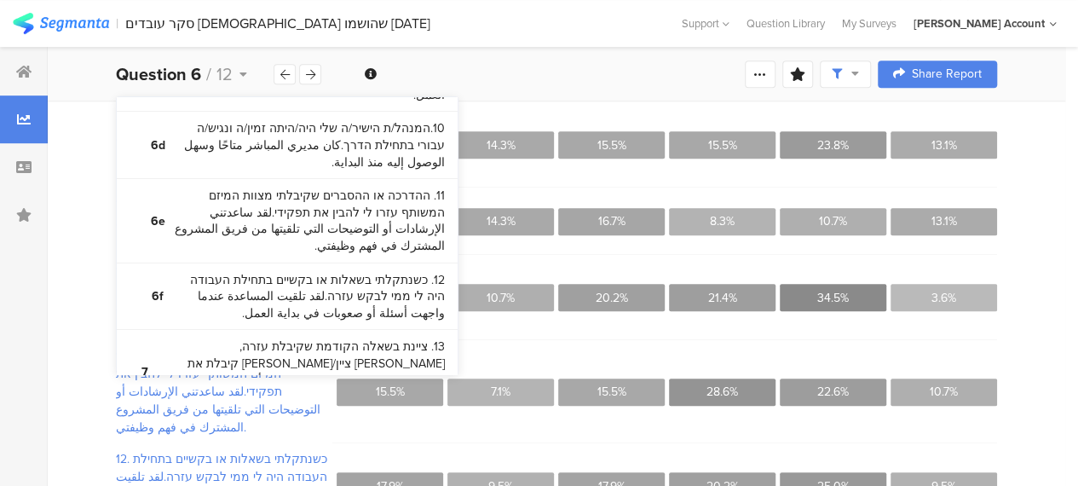
scroll to position [938, 0]
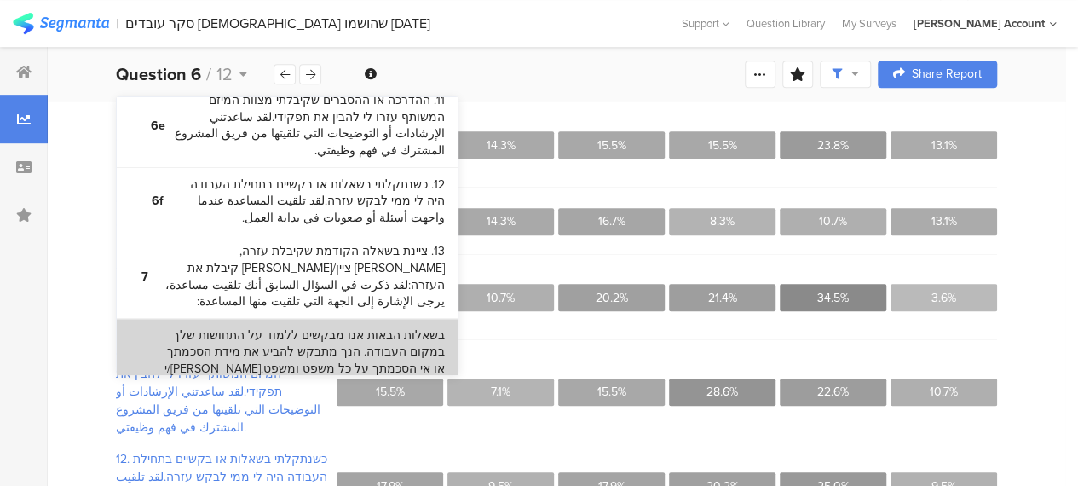
click at [280, 327] on bdi "בשאלות הבאות אנו מבקשים ללמוד על התחושות שלך במקום העבודה. הנך מתבקש להביע את מ…" at bounding box center [302, 385] width 285 height 117
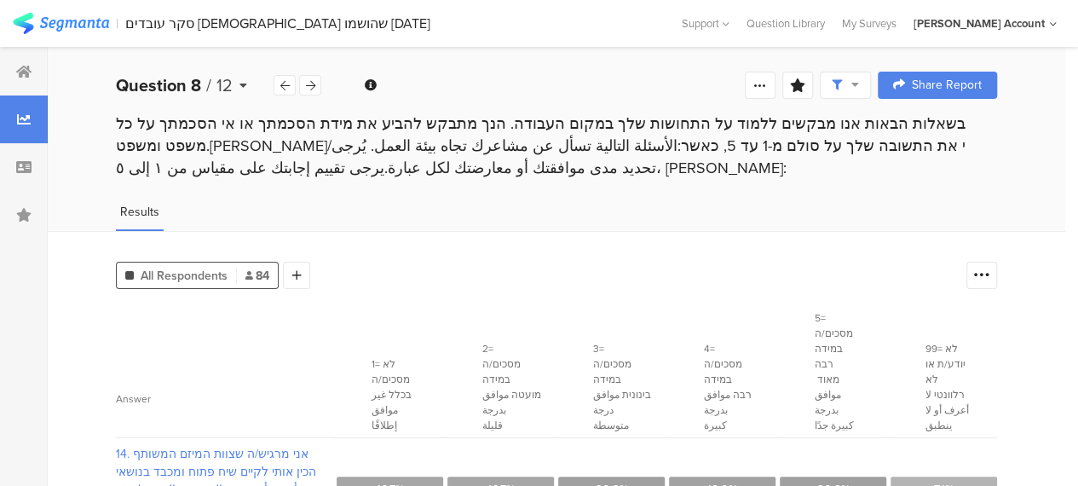
click at [244, 84] on icon at bounding box center [244, 85] width 8 height 12
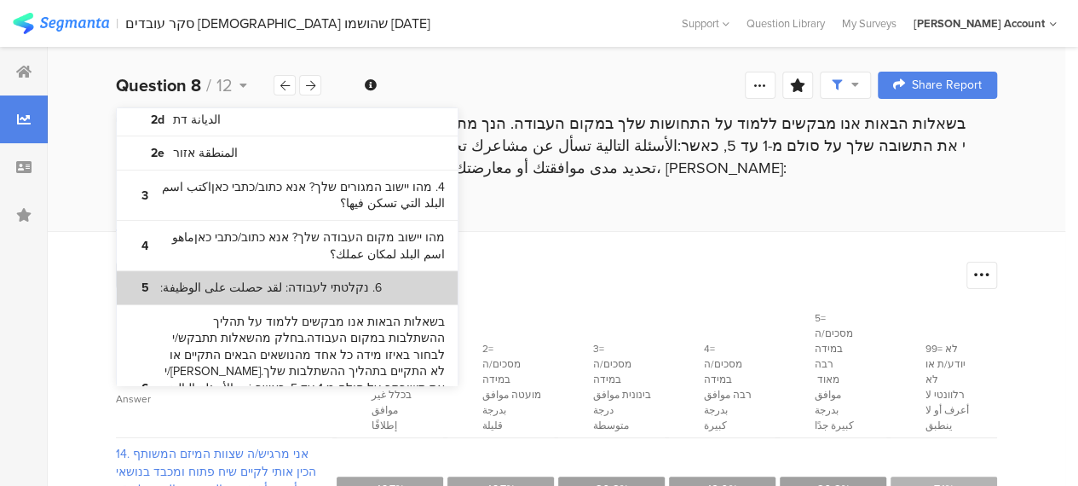
scroll to position [341, 0]
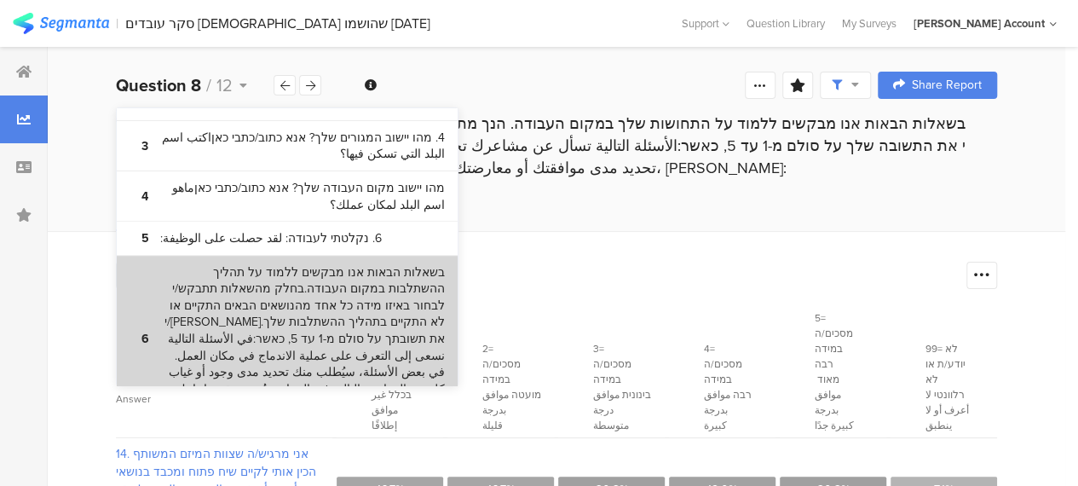
click at [301, 280] on bdi "בשאלות הבאות אנו מבקשים ללמוד על תהליך ההשתלבות במקום העבודה.בחלק מהשאלות תתבקש…" at bounding box center [302, 339] width 285 height 150
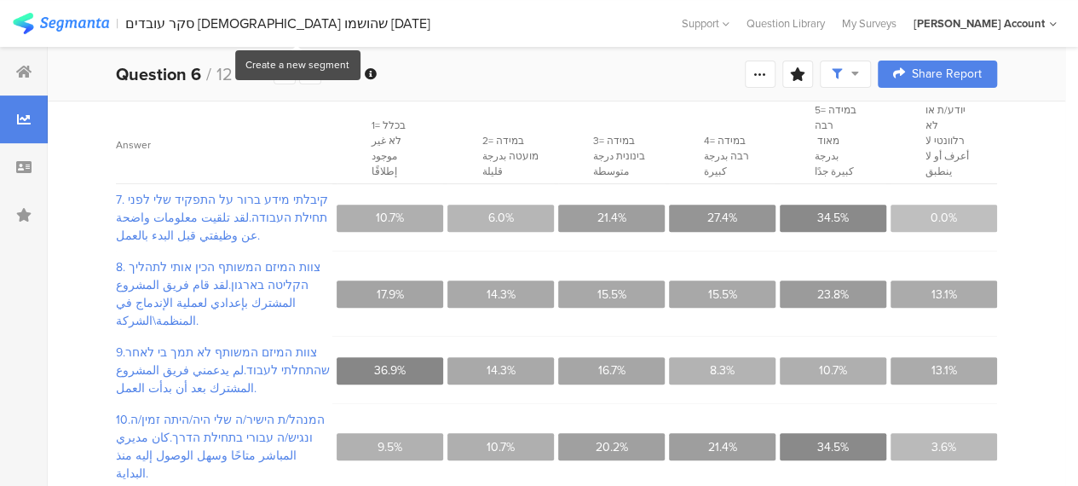
scroll to position [341, 0]
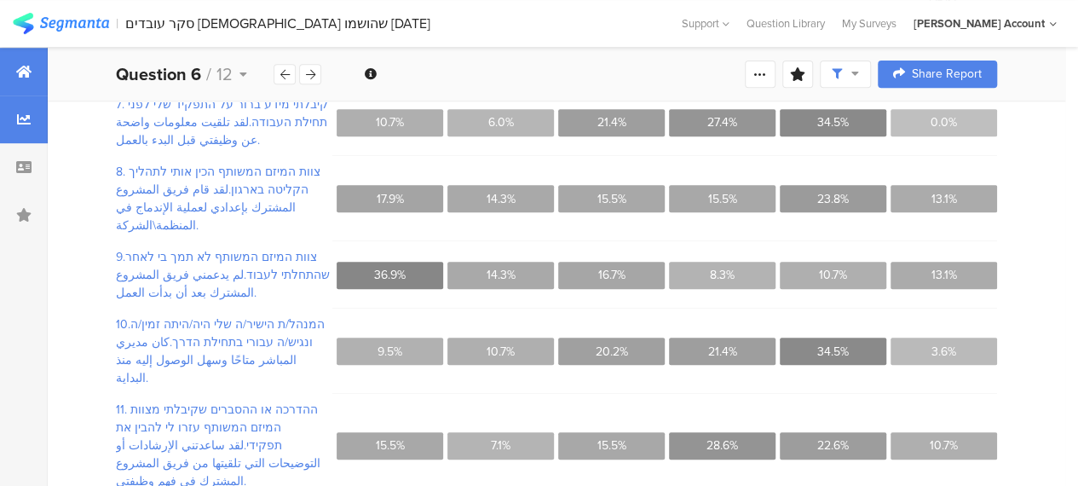
click at [32, 75] on div at bounding box center [24, 72] width 48 height 48
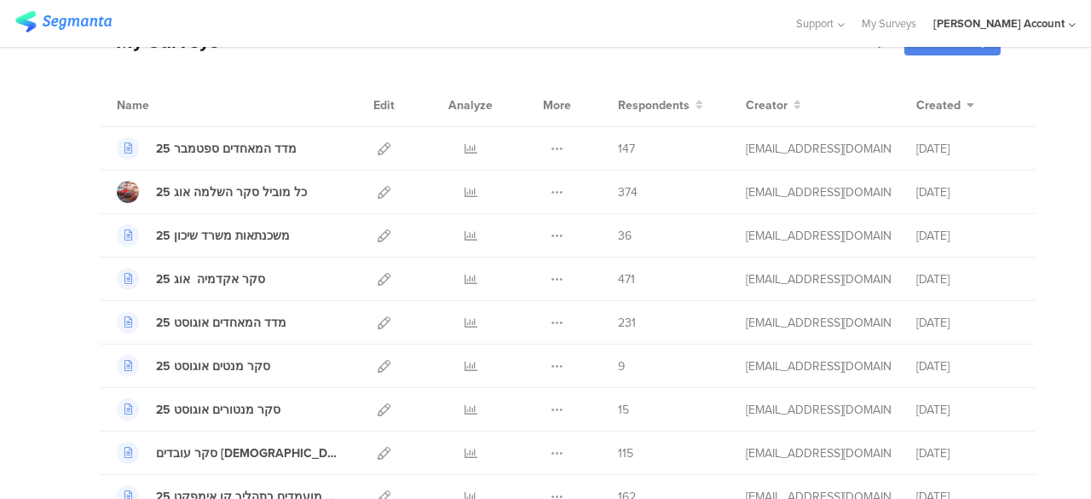
scroll to position [85, 0]
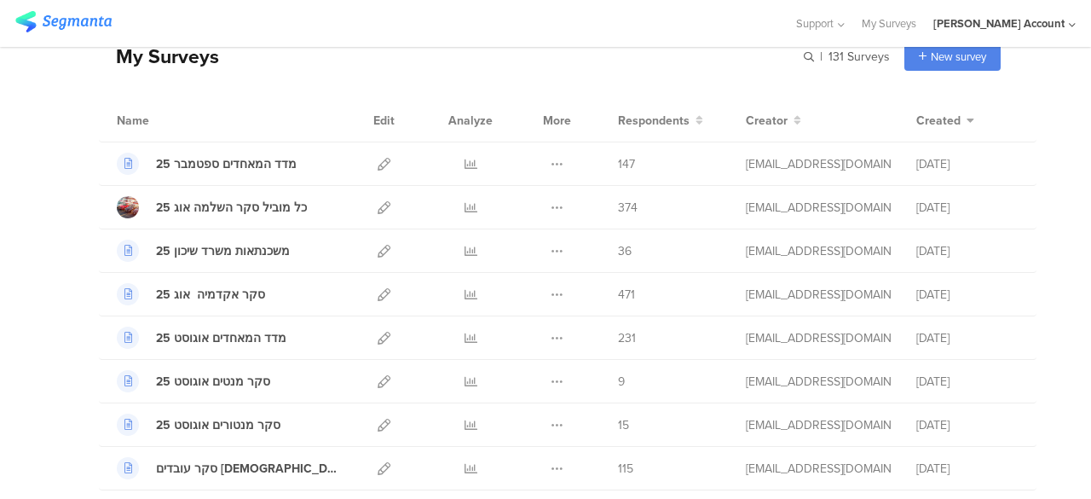
click at [345, 73] on div "My Surveys | 131 Surveys New survey Start from scratch Choose from templates" at bounding box center [550, 56] width 902 height 68
